Goal: Task Accomplishment & Management: Use online tool/utility

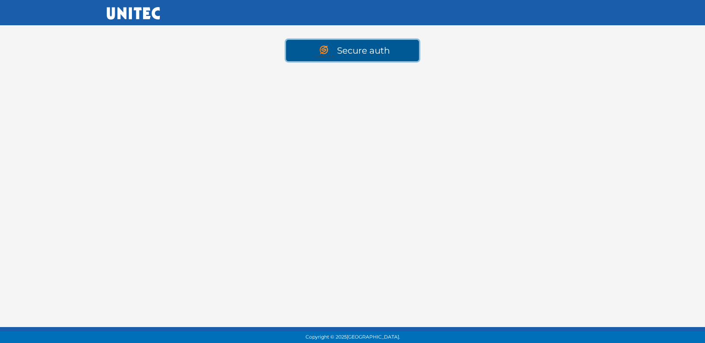
click at [358, 45] on link "Secure auth" at bounding box center [352, 50] width 133 height 21
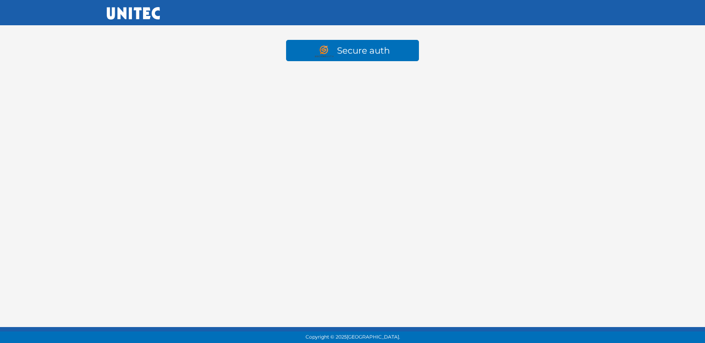
click at [474, 85] on html "Secure auth Copyright © 2025 Universidad Tecnológica de México." at bounding box center [352, 42] width 705 height 85
click at [327, 85] on html "Secure auth Copyright © 2025 Universidad Tecnológica de México." at bounding box center [352, 42] width 705 height 85
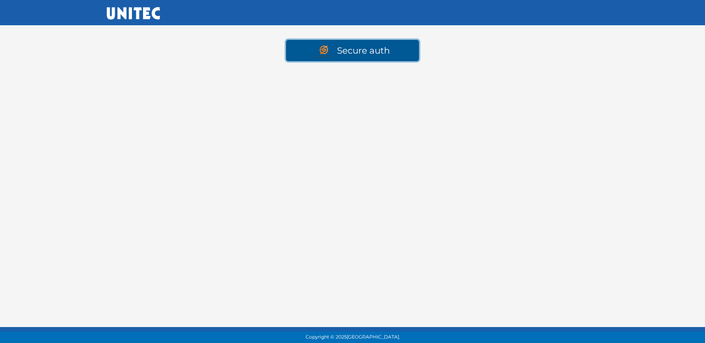
click at [330, 51] on img at bounding box center [326, 52] width 22 height 12
click at [335, 54] on img at bounding box center [326, 52] width 22 height 12
click at [360, 53] on link "Secure auth" at bounding box center [352, 50] width 133 height 21
click at [372, 54] on link "Secure auth" at bounding box center [352, 50] width 133 height 21
